Goal: Task Accomplishment & Management: Manage account settings

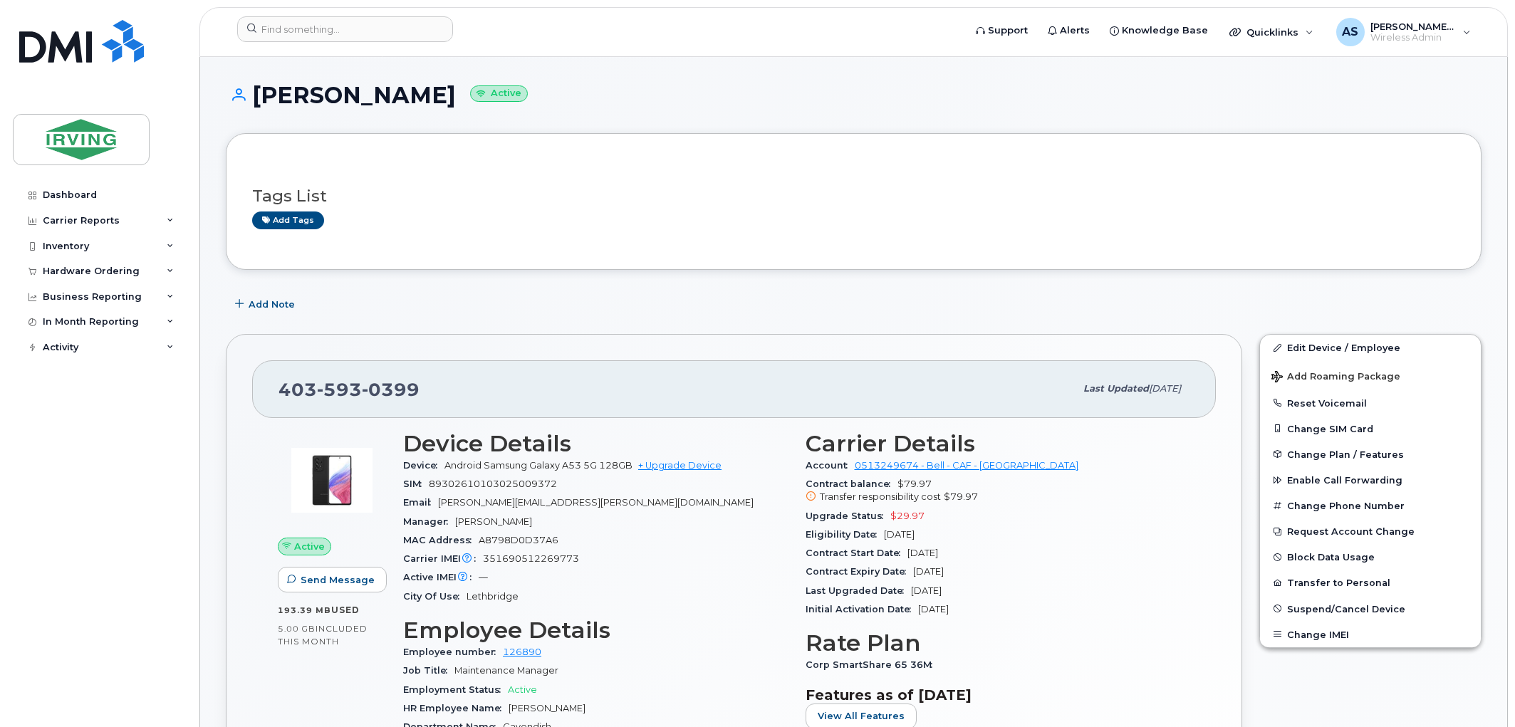
scroll to position [224, 0]
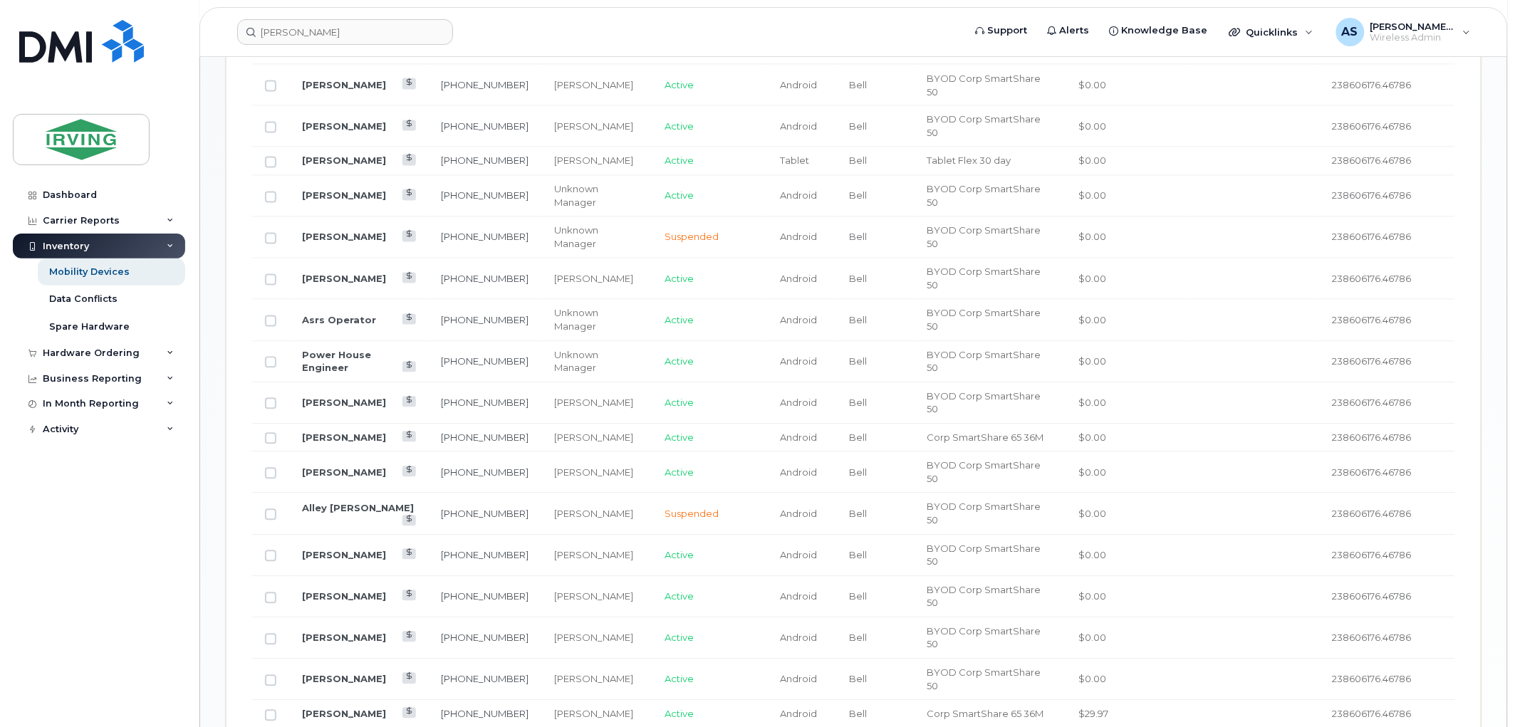
scroll to position [715, 0]
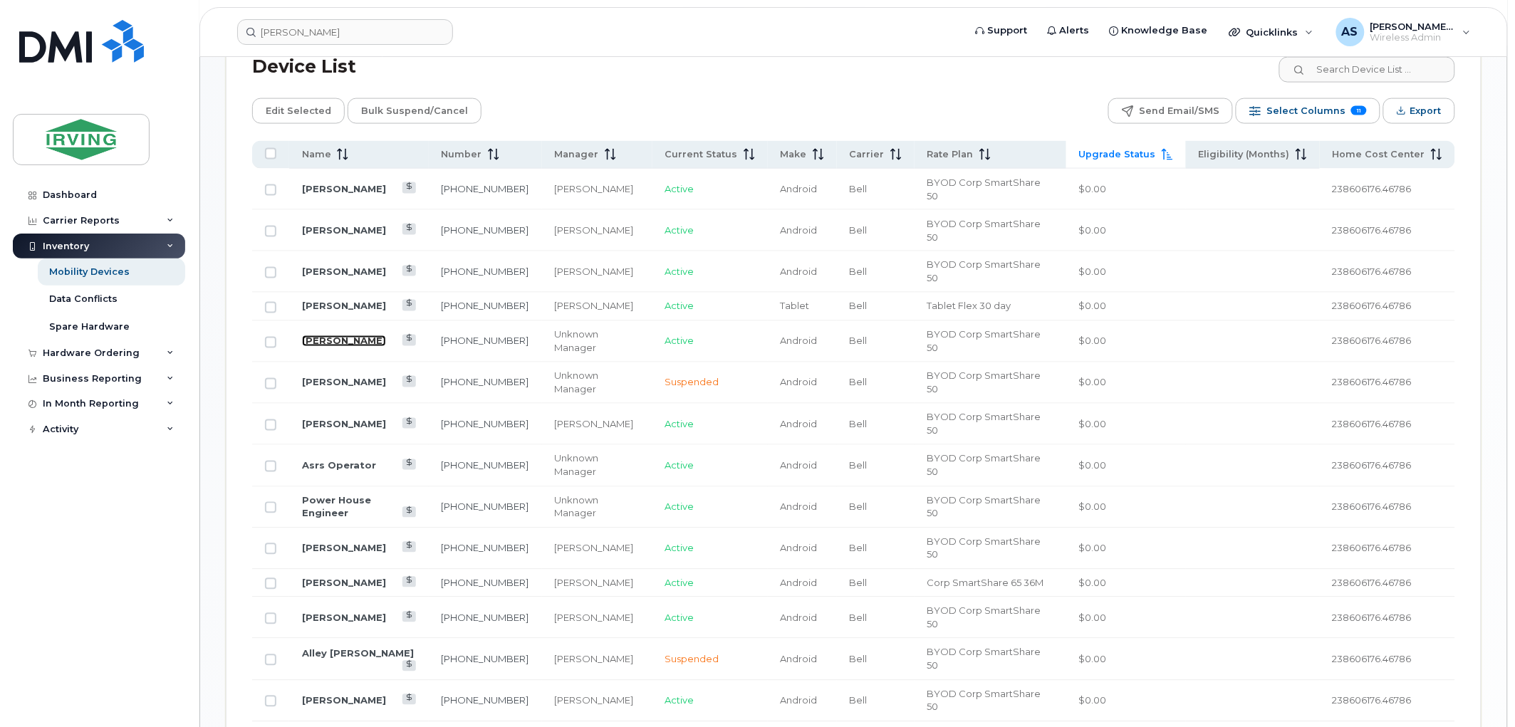
click at [342, 343] on link "Wayne Mclean" at bounding box center [344, 340] width 84 height 11
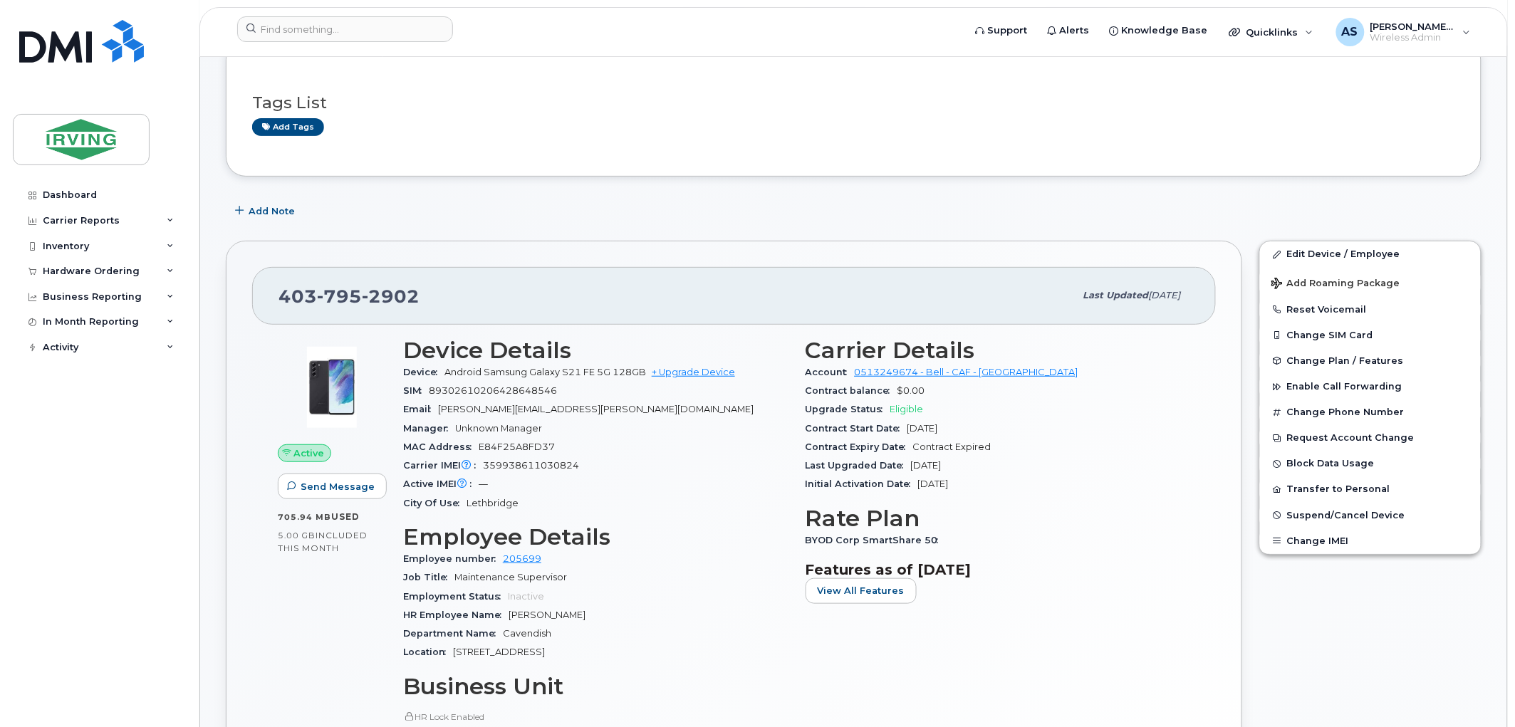
scroll to position [237, 0]
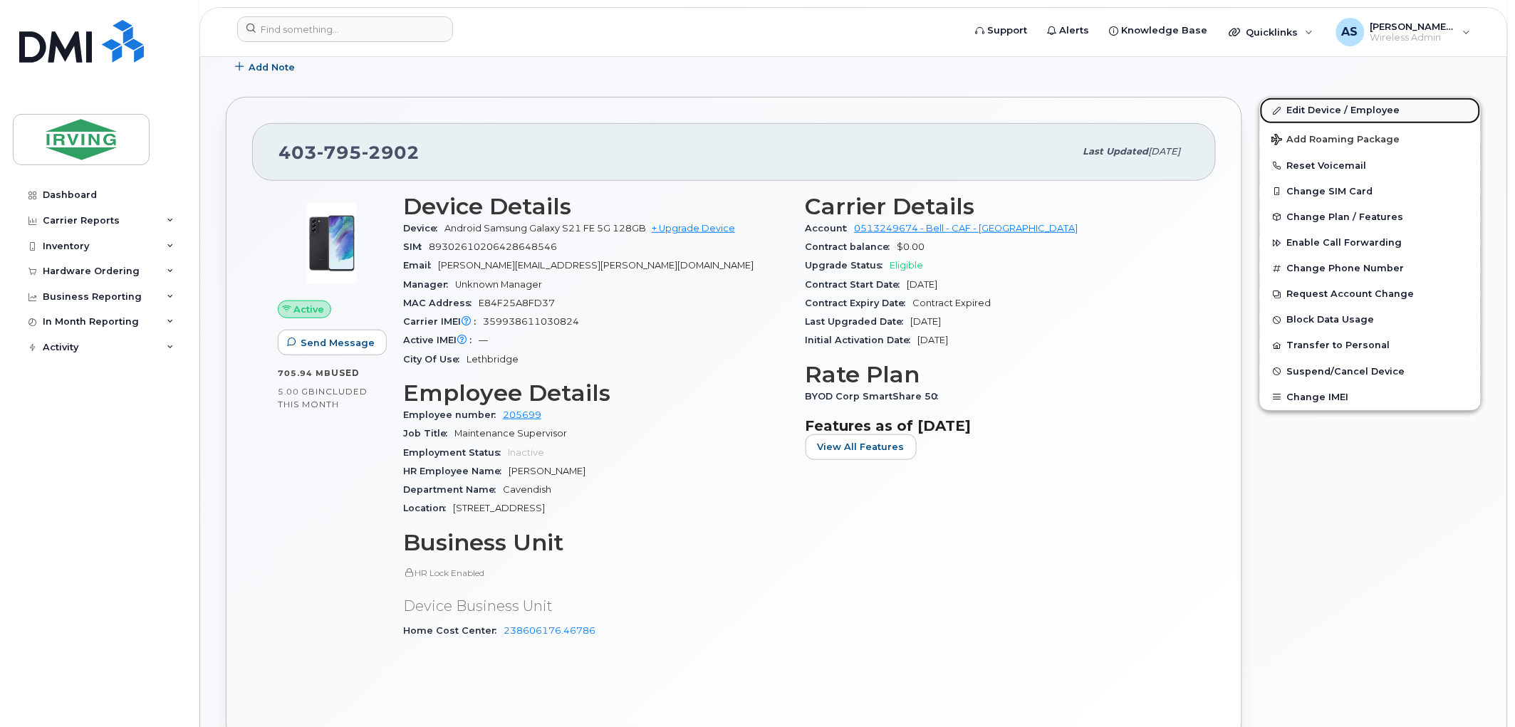
click at [1349, 114] on link "Edit Device / Employee" at bounding box center [1370, 111] width 221 height 26
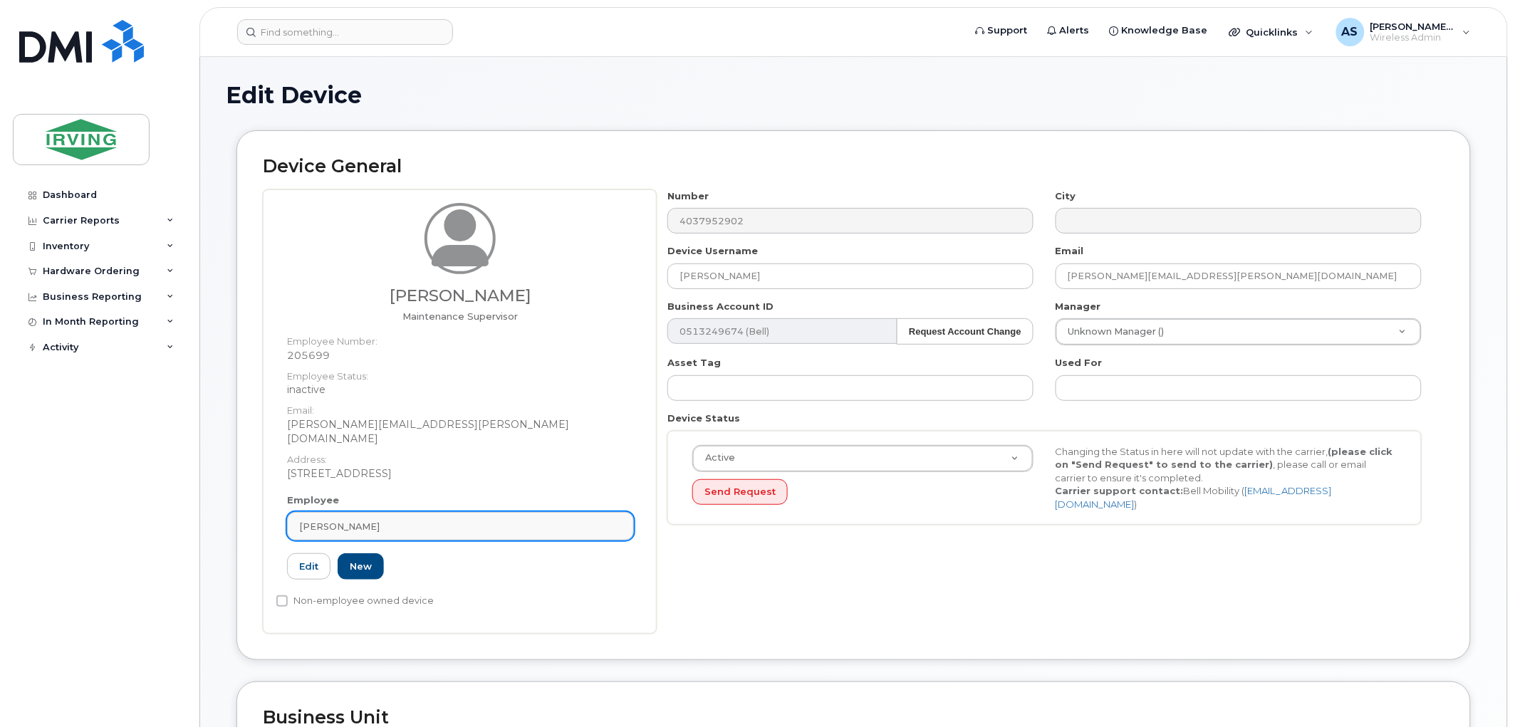
click at [368, 520] on span "[PERSON_NAME]" at bounding box center [339, 527] width 80 height 14
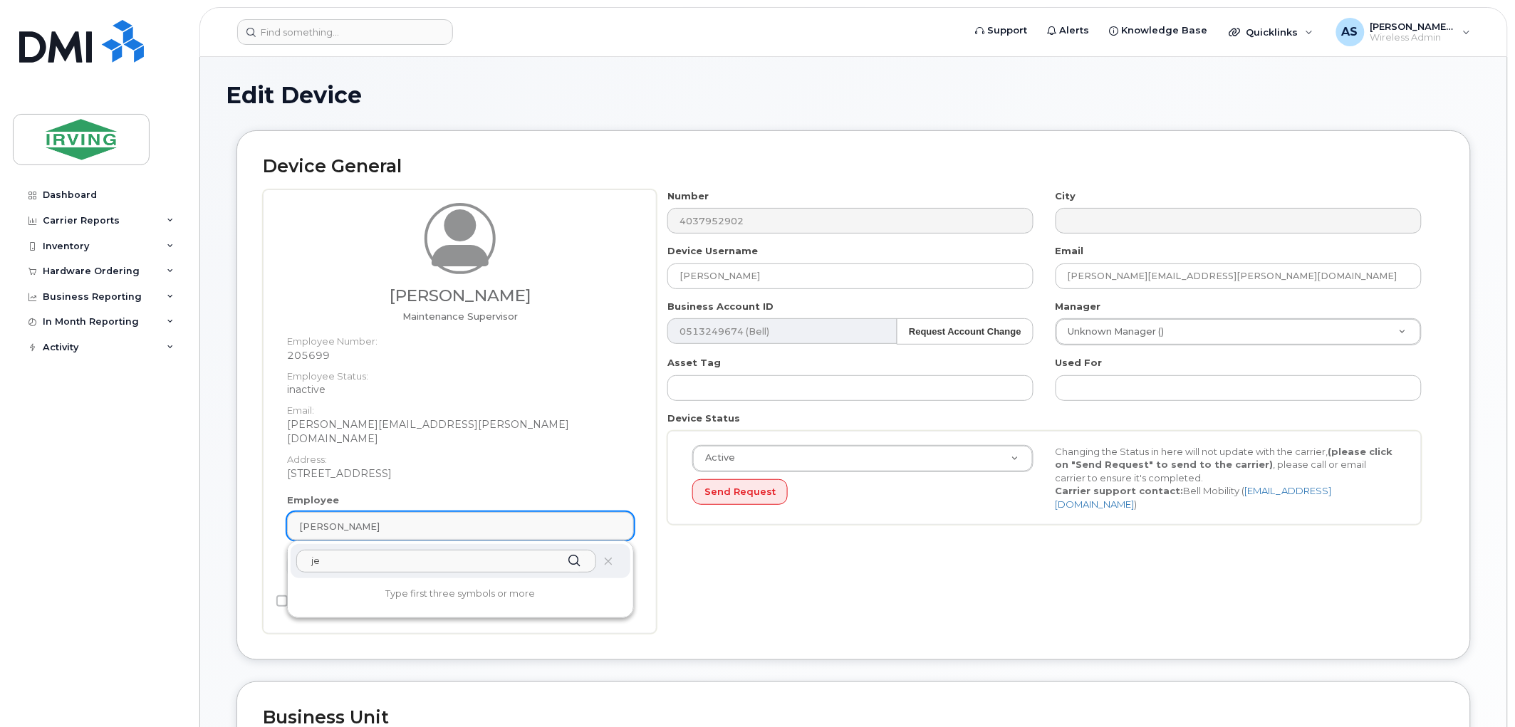
type input "j"
type input "[PERSON_NAME] st [PERSON_NAME]"
click at [409, 550] on input "text" at bounding box center [446, 561] width 300 height 23
type input "[GEOGRAPHIC_DATA]"
